Goal: Ask a question

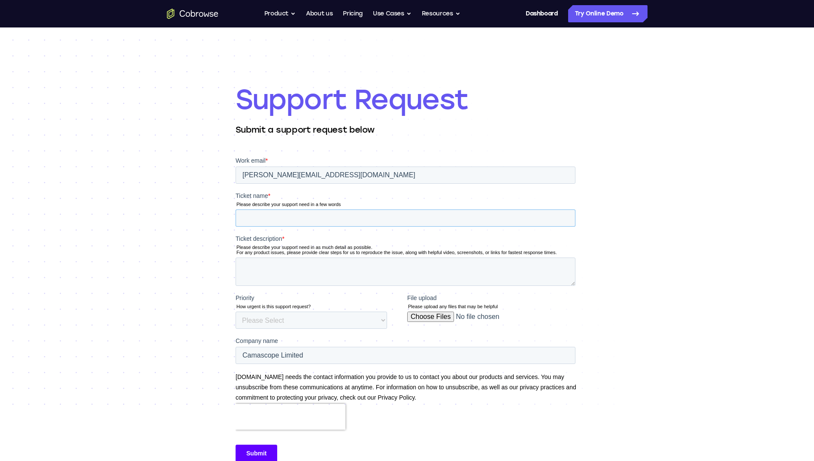
click at [329, 216] on input "Ticket name *" at bounding box center [405, 217] width 340 height 17
type input "Migration to EU Cloud account"
click at [268, 268] on textarea "Hi," at bounding box center [405, 271] width 340 height 28
drag, startPoint x: 452, startPoint y: 270, endPoint x: 403, endPoint y: 266, distance: 49.9
click at [513, 273] on textarea "Hi, we're potentially interested in switching to the EU cloud account." at bounding box center [405, 271] width 340 height 28
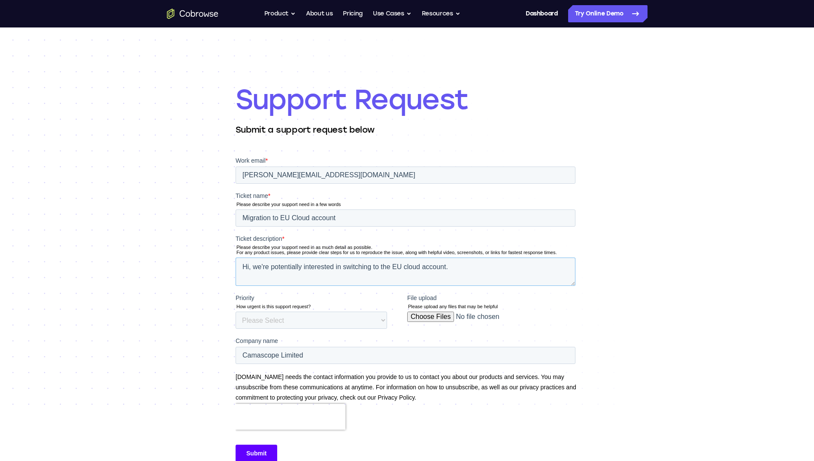
click at [448, 267] on textarea "Hi, we're potentially interested in switching to the EU cloud account." at bounding box center [405, 271] width 340 height 28
click at [385, 268] on textarea "Hi, we're currently using the standard global hosting potentially interested in…" at bounding box center [405, 271] width 340 height 28
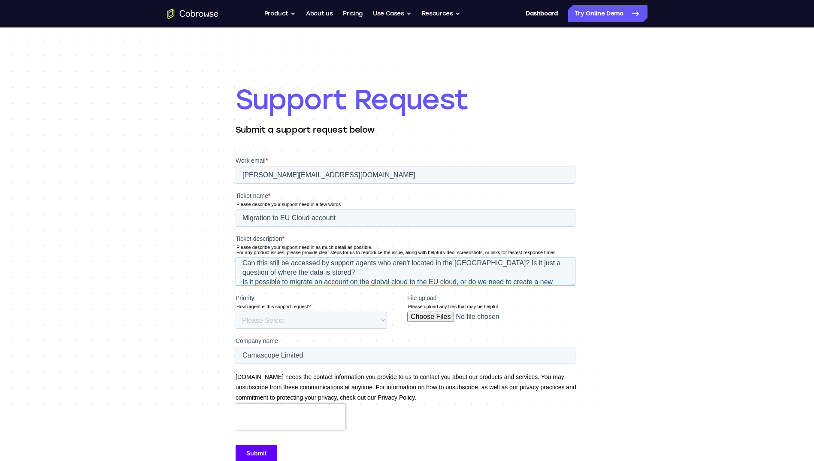
scroll to position [42, 0]
type textarea "Hi, we're currently using the standard global public cloud hosting option, but …"
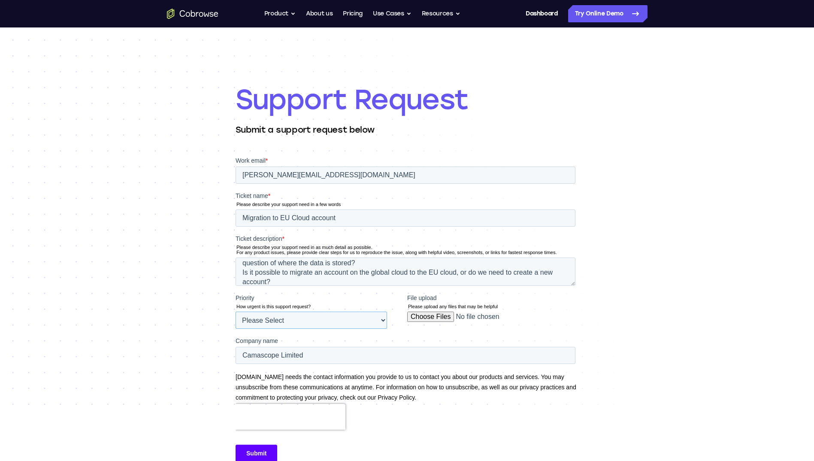
click at [354, 319] on select "Please Select Low Medium High" at bounding box center [310, 320] width 151 height 17
select select "MEDIUM"
click at [235, 312] on select "Please Select Low Medium High" at bounding box center [310, 320] width 151 height 17
click at [307, 357] on input "Camascope Limited" at bounding box center [405, 355] width 340 height 17
click at [296, 357] on input "Camascope Limited" at bounding box center [405, 355] width 340 height 17
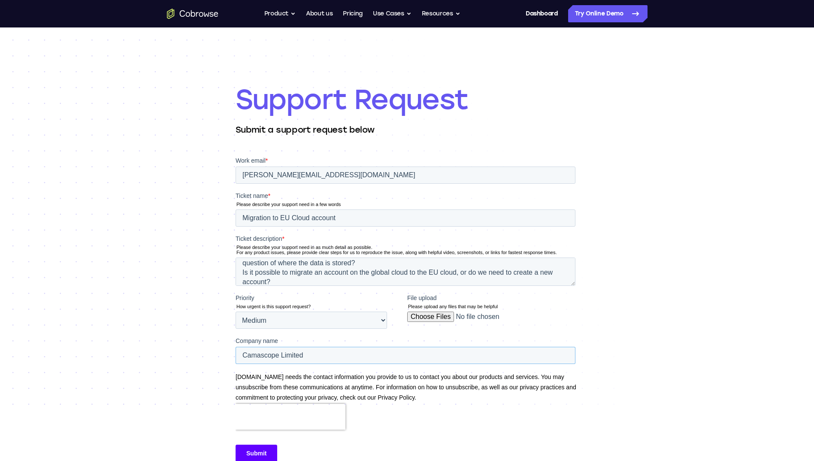
click at [296, 357] on input "Camascope Limited" at bounding box center [405, 355] width 340 height 17
type input "Camascope"
click at [509, 277] on textarea "Hi, we're currently using the standard global public cloud hosting option, but …" at bounding box center [405, 271] width 340 height 28
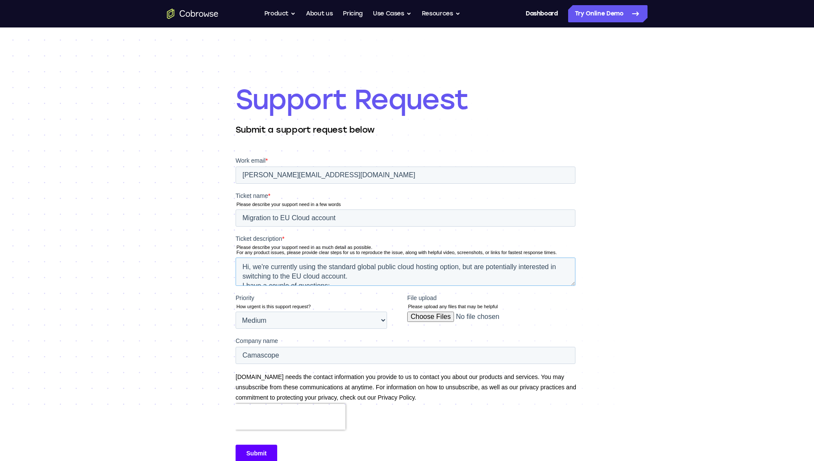
drag, startPoint x: 510, startPoint y: 280, endPoint x: 369, endPoint y: 272, distance: 141.0
click at [369, 272] on textarea "Hi, we're currently using the standard global public cloud hosting option, but …" at bounding box center [405, 271] width 340 height 28
click at [368, 274] on textarea "Hi, we're currently using the standard global public cloud hosting option, but …" at bounding box center [405, 271] width 340 height 28
click at [337, 277] on textarea "Hi, we're currently using the standard global public cloud hosting option, but …" at bounding box center [405, 271] width 340 height 28
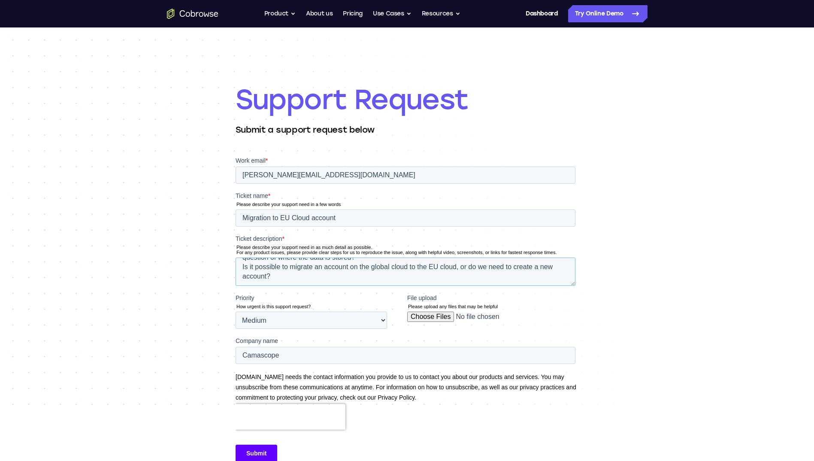
drag, startPoint x: 337, startPoint y: 277, endPoint x: 344, endPoint y: 279, distance: 7.2
click at [344, 279] on textarea "Hi, we're currently using the standard global public cloud hosting option, but …" at bounding box center [405, 271] width 340 height 28
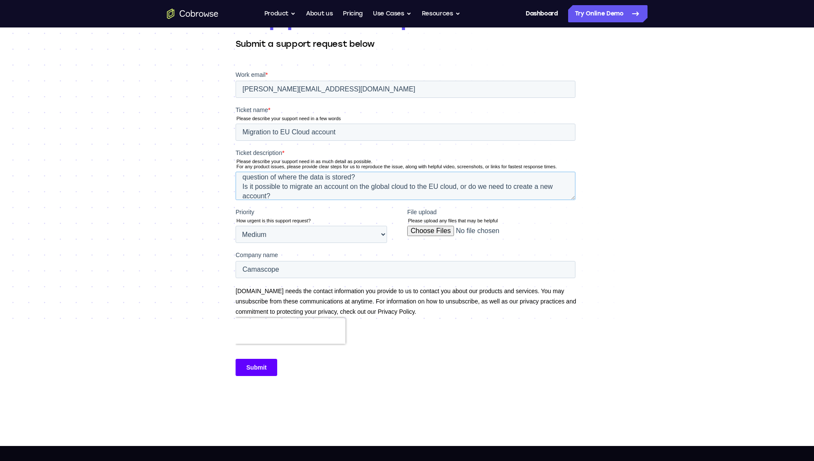
scroll to position [43, 0]
click at [342, 176] on textarea "Hi, we're currently using the standard global public cloud hosting option, but …" at bounding box center [405, 186] width 340 height 28
click at [337, 194] on textarea "Hi, we're currently using the standard global public cloud hosting option, but …" at bounding box center [405, 186] width 340 height 28
click at [267, 174] on textarea "Hi, we're currently using the standard global public cloud hosting option, but …" at bounding box center [405, 186] width 340 height 28
click at [295, 176] on textarea "Hi, we're currently using the standard global public cloud hosting option, but …" at bounding box center [405, 186] width 340 height 28
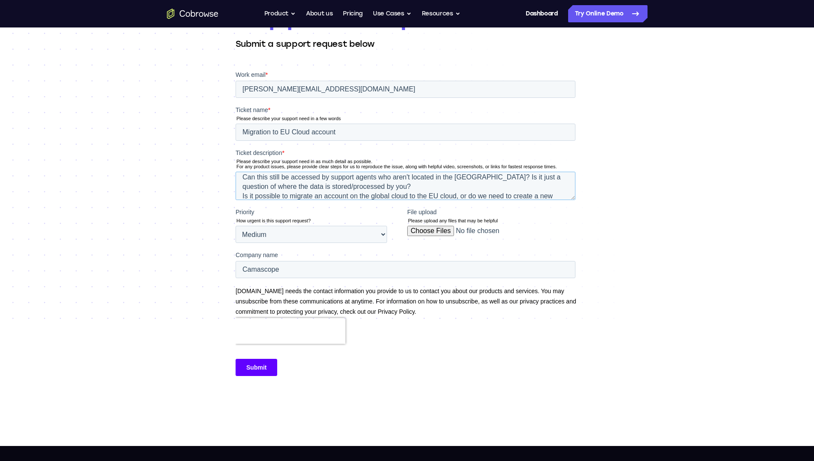
scroll to position [42, 0]
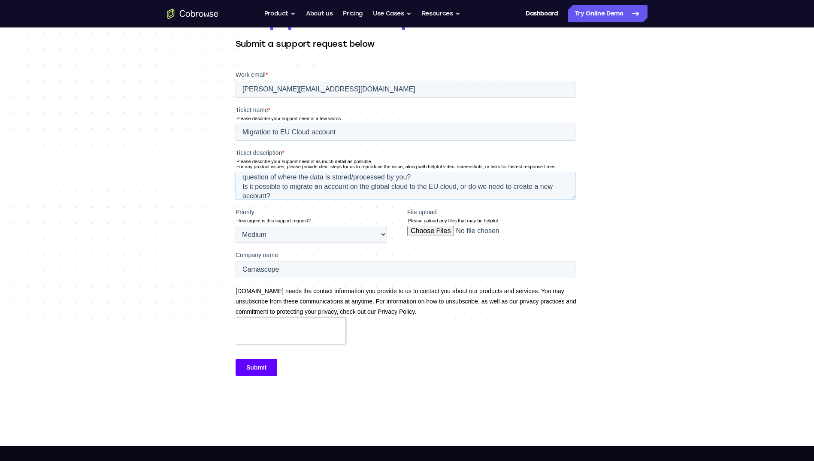
click at [305, 191] on textarea "Hi, we're currently using the standard global public cloud hosting option, but …" at bounding box center [405, 186] width 340 height 28
click at [309, 193] on textarea "Hi, we're currently using the standard global public cloud hosting option, but …" at bounding box center [405, 186] width 340 height 28
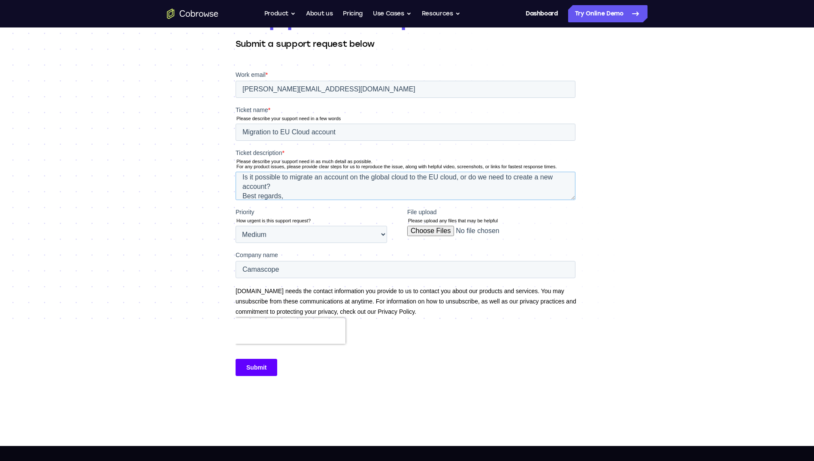
scroll to position [61, 0]
type textarea "Hi, we're currently using the standard global public cloud hosting option, but …"
click at [251, 363] on input "Submit" at bounding box center [256, 367] width 42 height 17
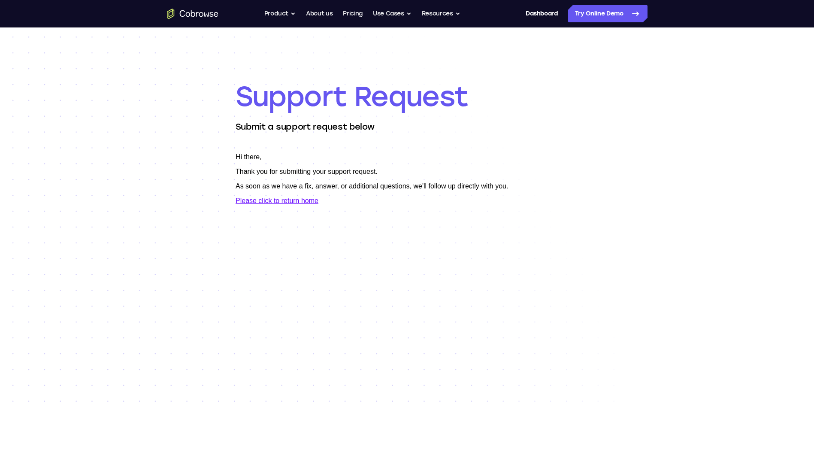
scroll to position [0, 0]
